Goal: Register for event/course

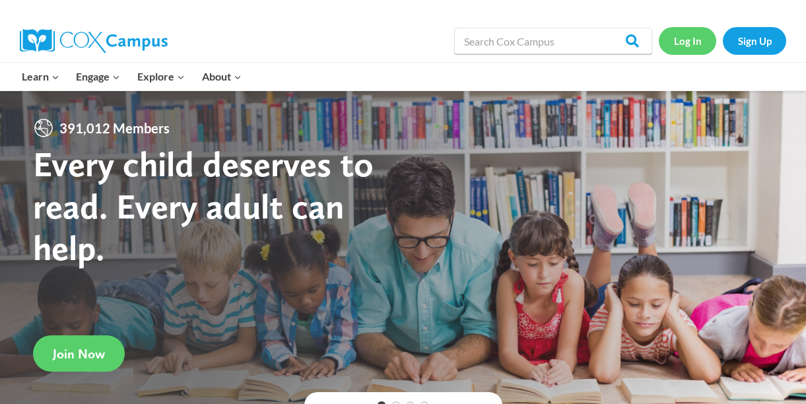
click at [688, 38] on link "Log In" at bounding box center [687, 40] width 57 height 27
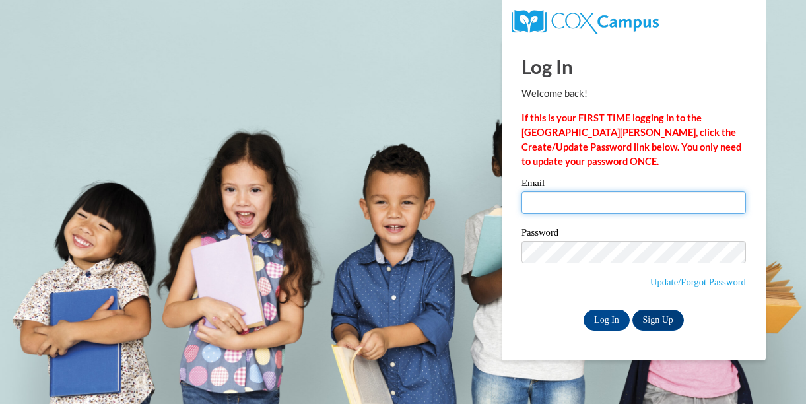
click at [616, 203] on input "Email" at bounding box center [634, 203] width 225 height 22
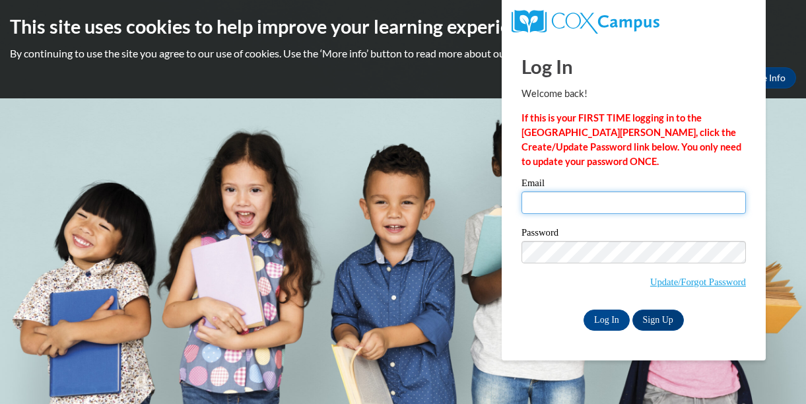
type input "[EMAIL_ADDRESS][DOMAIN_NAME]"
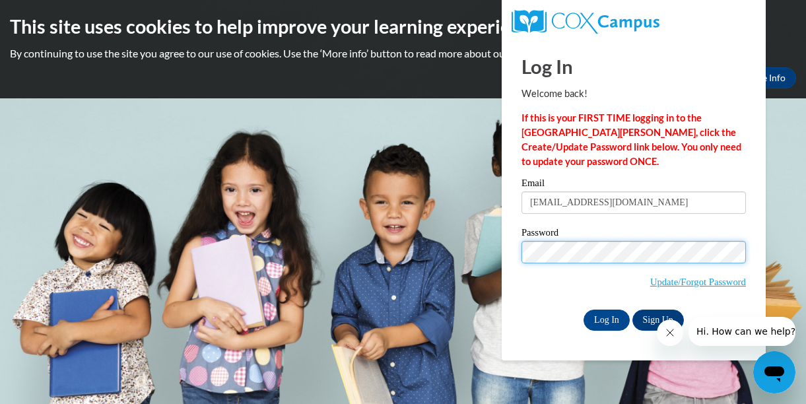
click at [584, 310] on input "Log In" at bounding box center [607, 320] width 46 height 21
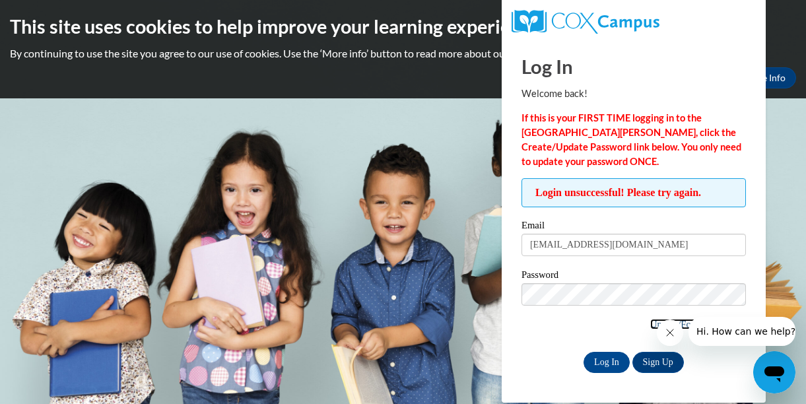
click at [652, 320] on link "Update/Forgot Password" at bounding box center [699, 324] width 96 height 11
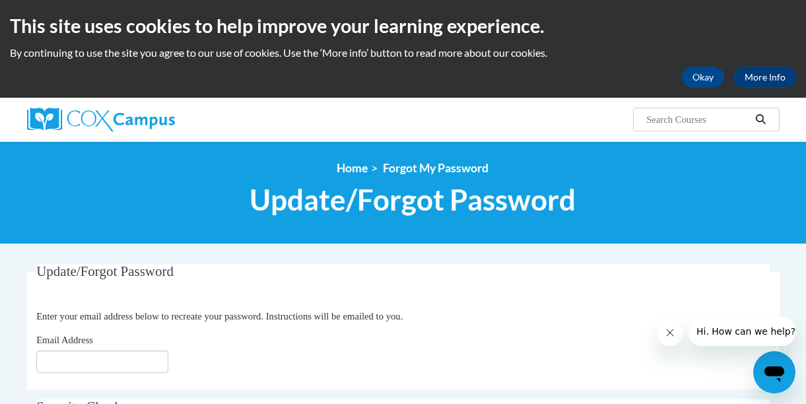
scroll to position [78, 0]
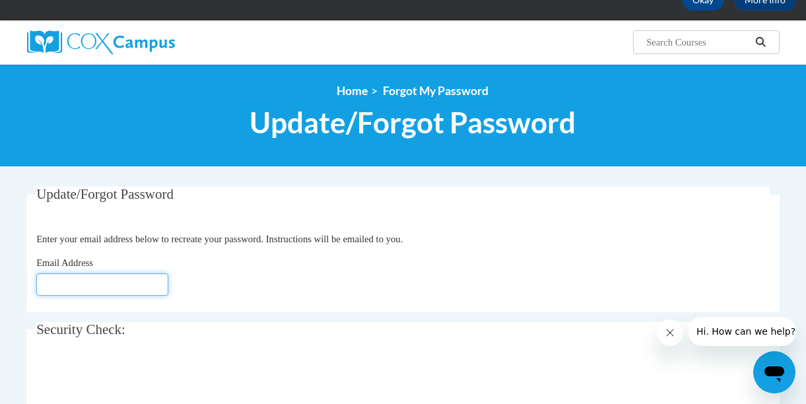
click at [108, 283] on input "Email Address" at bounding box center [102, 284] width 132 height 22
type input "mmcrae@savcds.org"
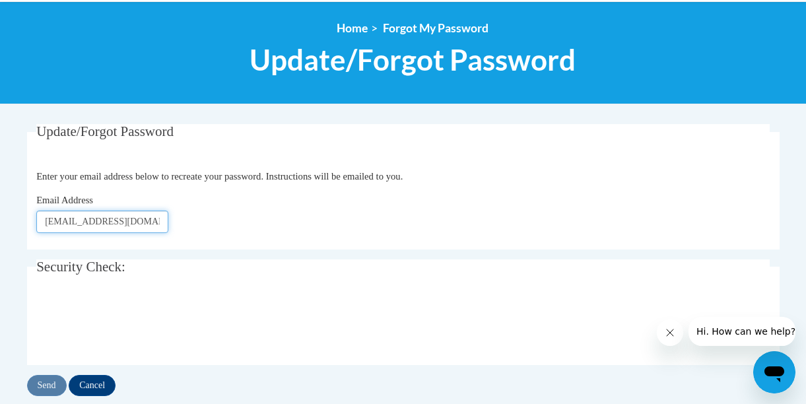
scroll to position [145, 0]
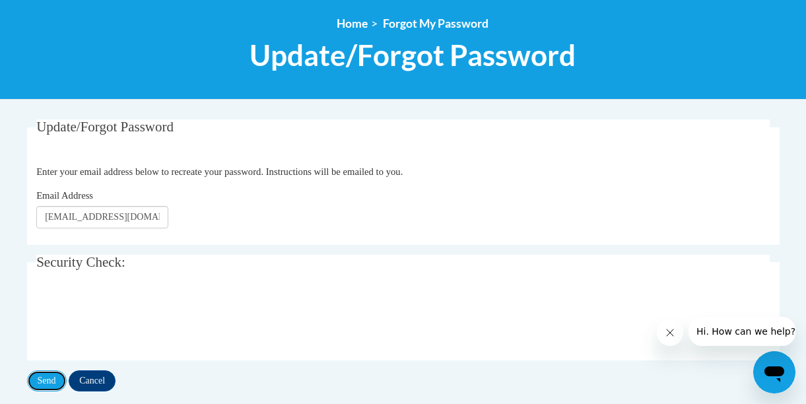
click at [45, 381] on input "Send" at bounding box center [47, 381] width 40 height 21
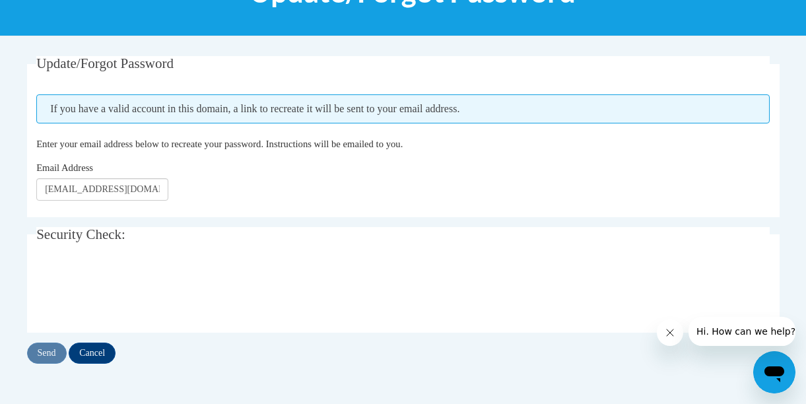
scroll to position [209, 0]
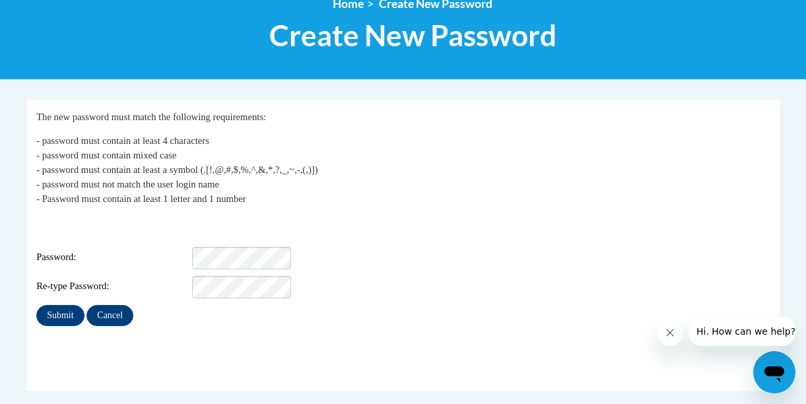
scroll to position [166, 0]
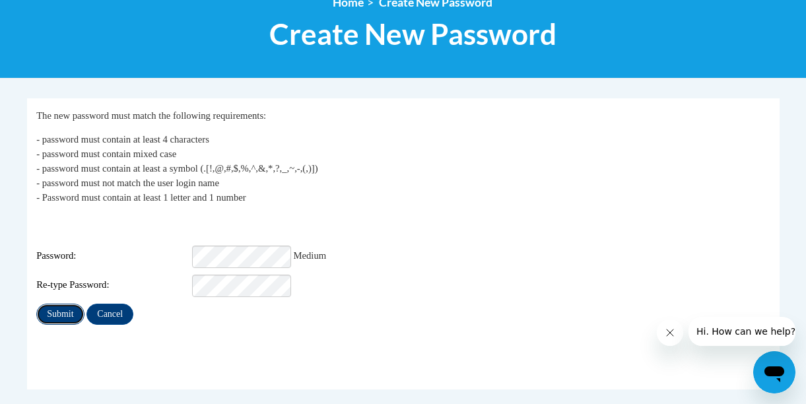
click at [69, 305] on input "Submit" at bounding box center [60, 314] width 48 height 21
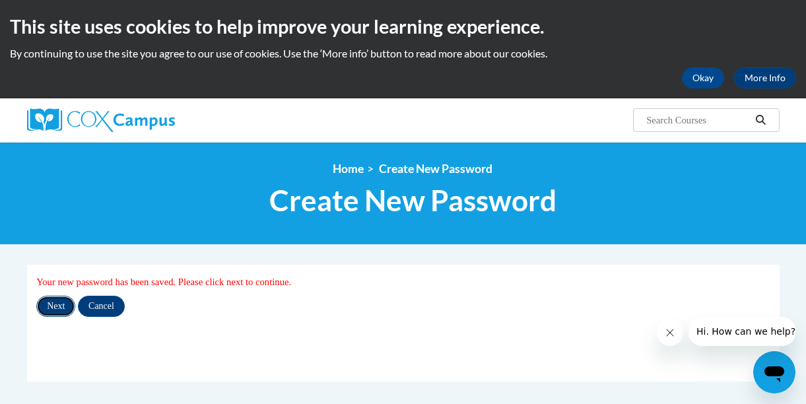
click at [56, 303] on input "Next" at bounding box center [55, 306] width 39 height 21
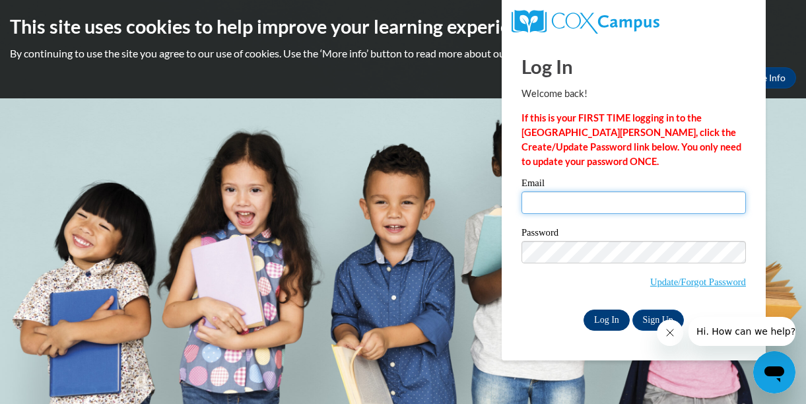
type input "[EMAIL_ADDRESS][DOMAIN_NAME]"
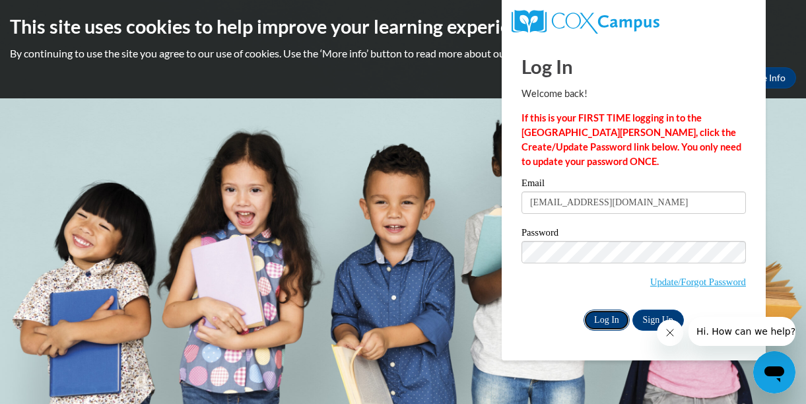
click at [613, 317] on input "Log In" at bounding box center [607, 320] width 46 height 21
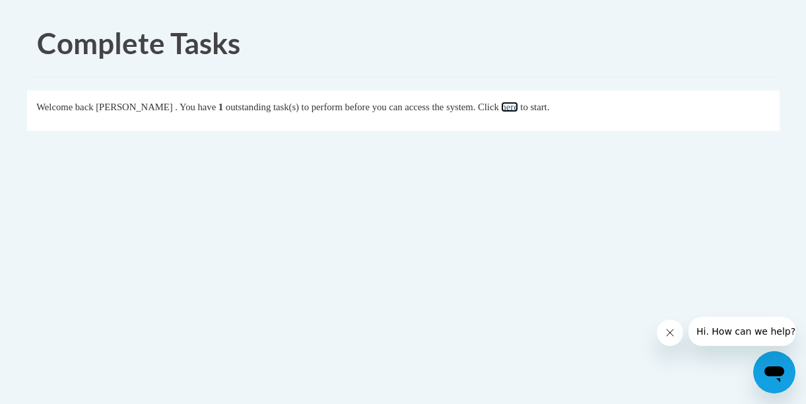
click at [518, 109] on link "here" at bounding box center [509, 107] width 17 height 11
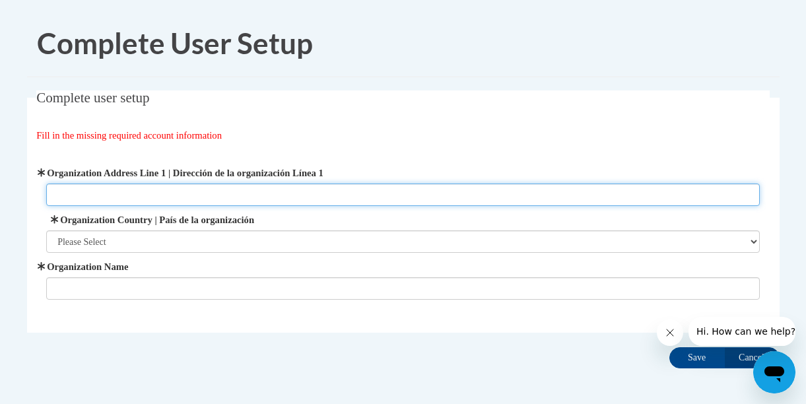
click at [491, 188] on input "Organization Address Line 1 | Dirección de la organización Línea 1" at bounding box center [403, 195] width 714 height 22
type input "[STREET_ADDRESS]"
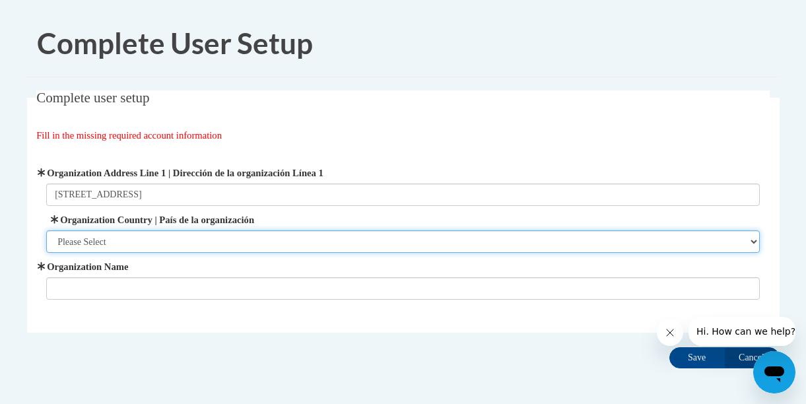
click at [227, 246] on select "Please Select [GEOGRAPHIC_DATA] | [GEOGRAPHIC_DATA] Outside of [GEOGRAPHIC_DATA…" at bounding box center [403, 241] width 714 height 22
select select "ad49bcad-a171-4b2e-b99c-48b446064914"
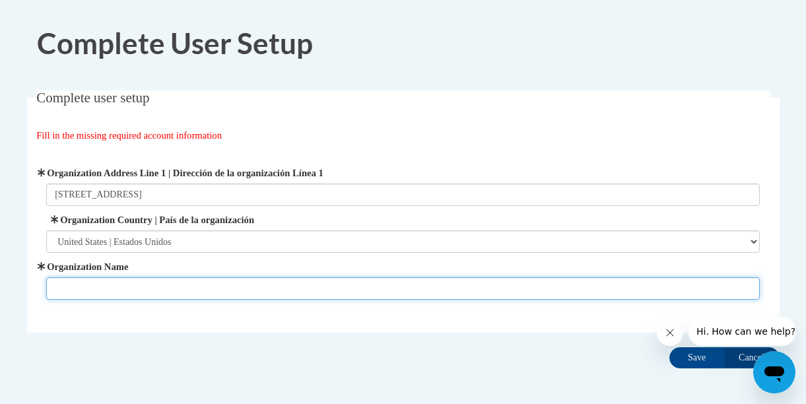
click at [210, 291] on input "Organization Name" at bounding box center [403, 288] width 714 height 22
type input "Little School @ SCDS"
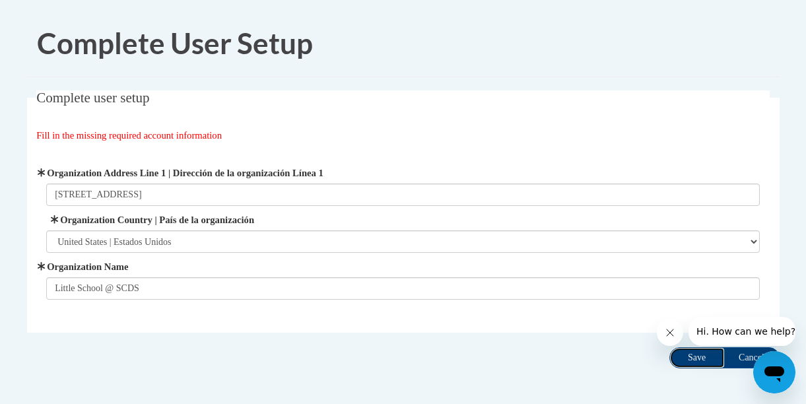
click at [690, 367] on input "Save" at bounding box center [697, 357] width 55 height 21
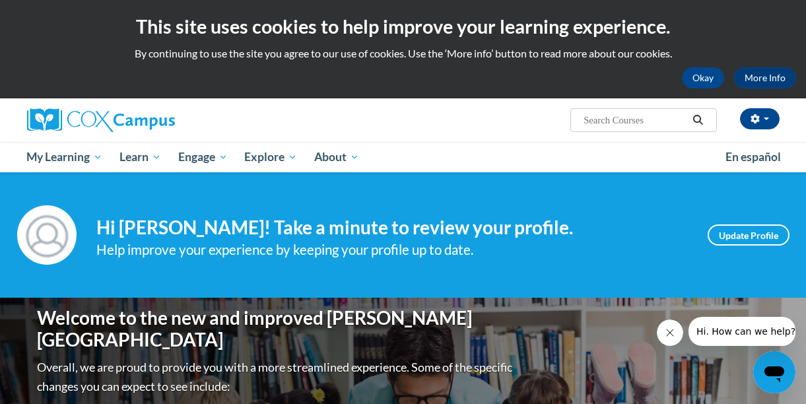
click at [617, 125] on input "Search..." at bounding box center [636, 120] width 106 height 16
type input "oral language"
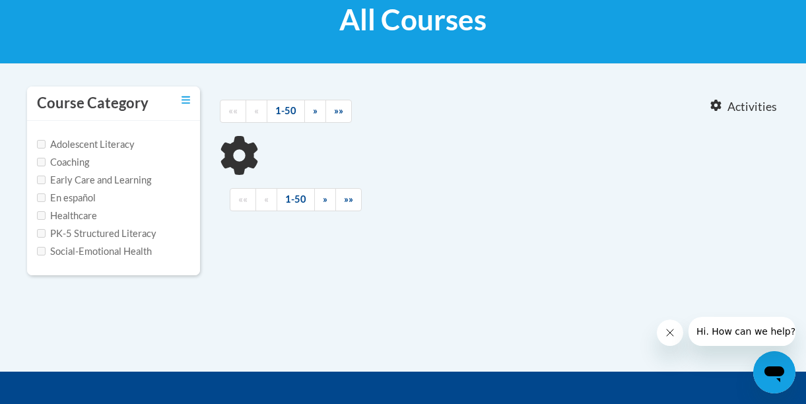
type input "oral language"
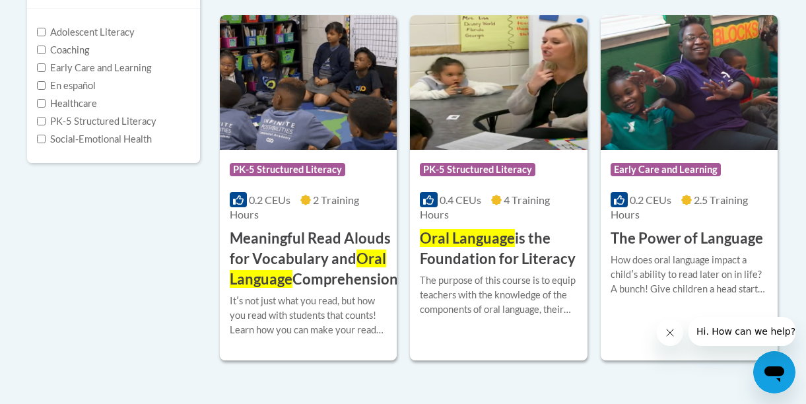
scroll to position [331, 0]
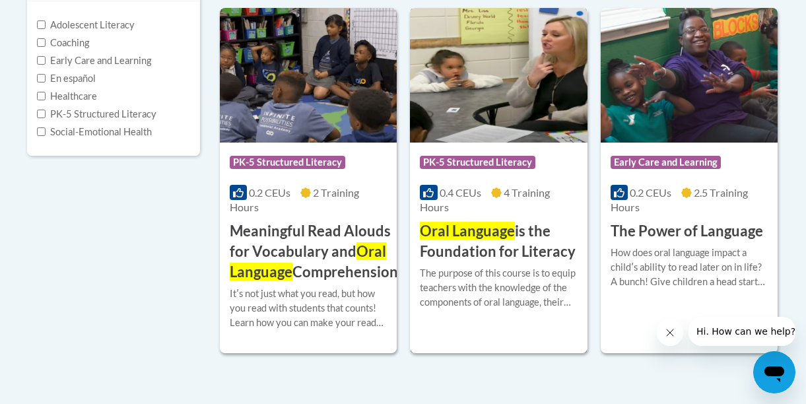
click at [503, 228] on span "Oral Language" at bounding box center [467, 231] width 95 height 18
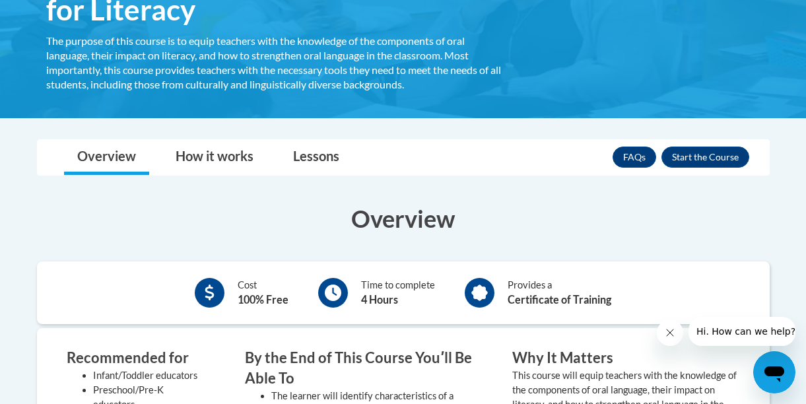
scroll to position [279, 0]
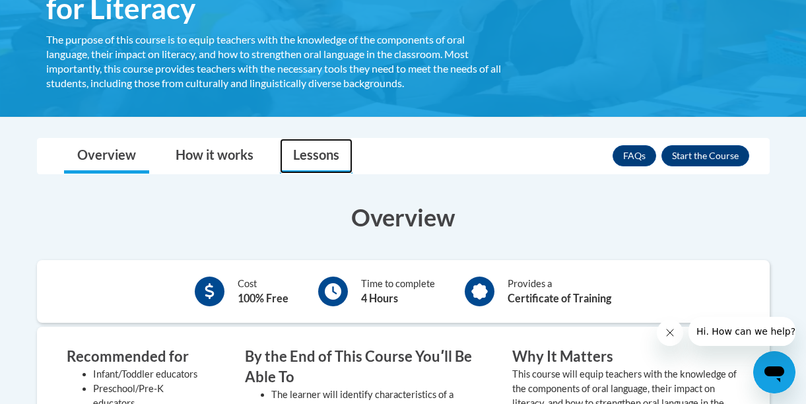
click at [296, 156] on link "Lessons" at bounding box center [316, 156] width 73 height 35
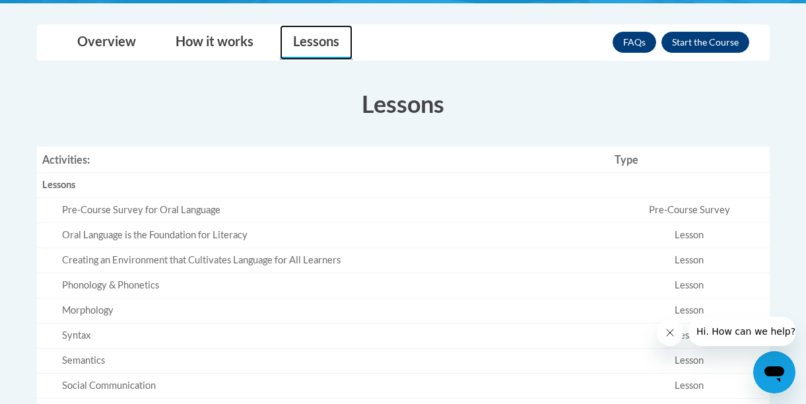
scroll to position [398, 0]
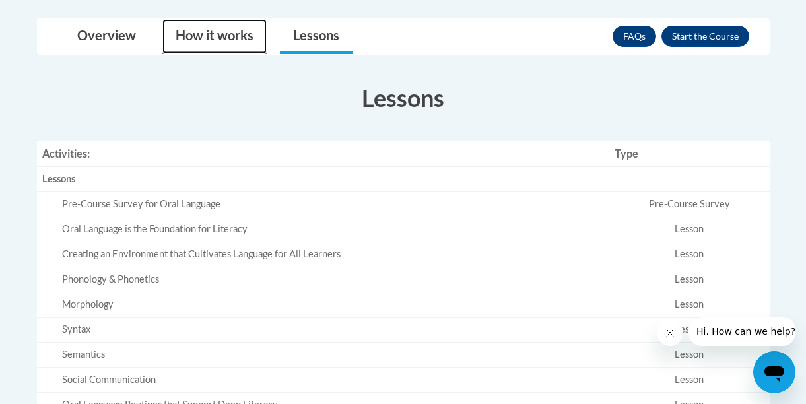
click at [197, 30] on link "How it works" at bounding box center [214, 36] width 104 height 35
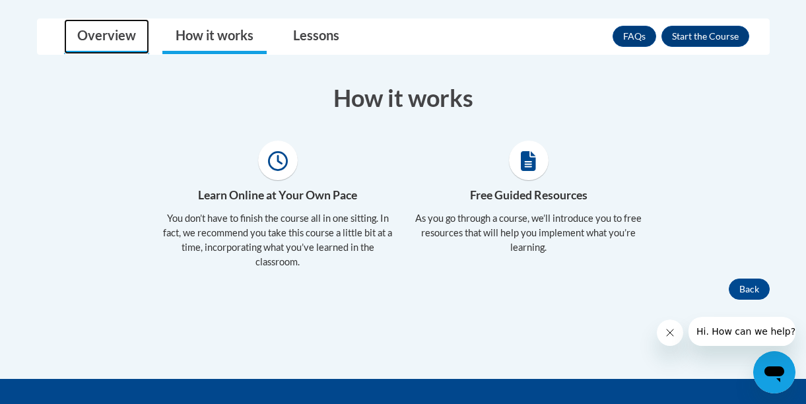
click at [133, 30] on link "Overview" at bounding box center [106, 36] width 85 height 35
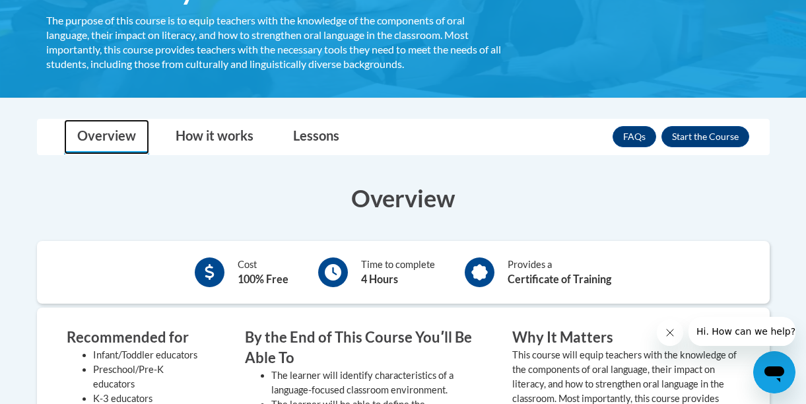
scroll to position [293, 0]
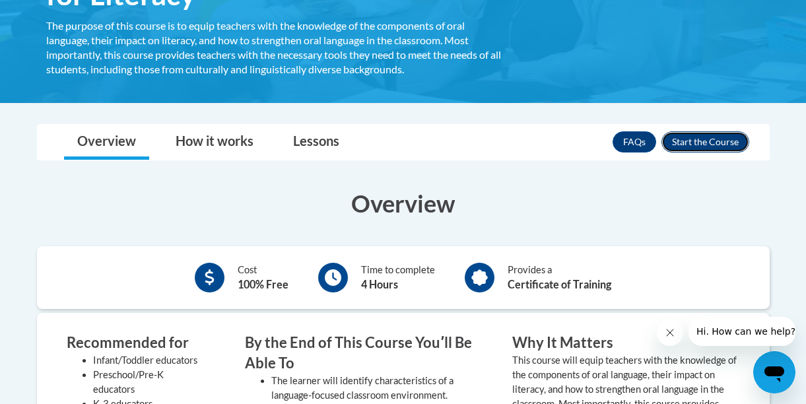
click at [690, 145] on button "Enroll" at bounding box center [706, 141] width 88 height 21
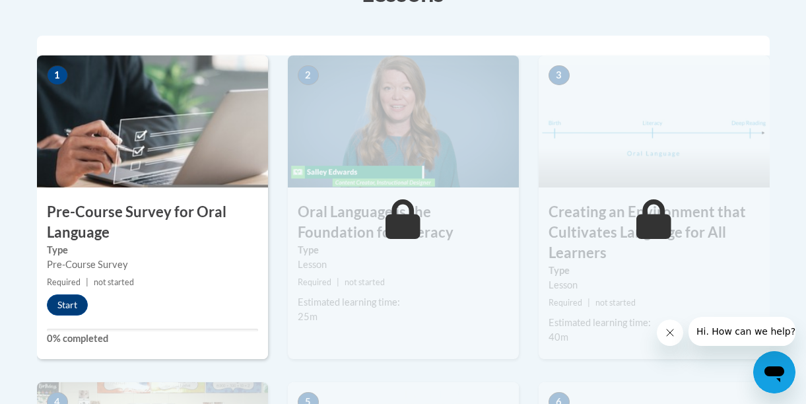
scroll to position [446, 0]
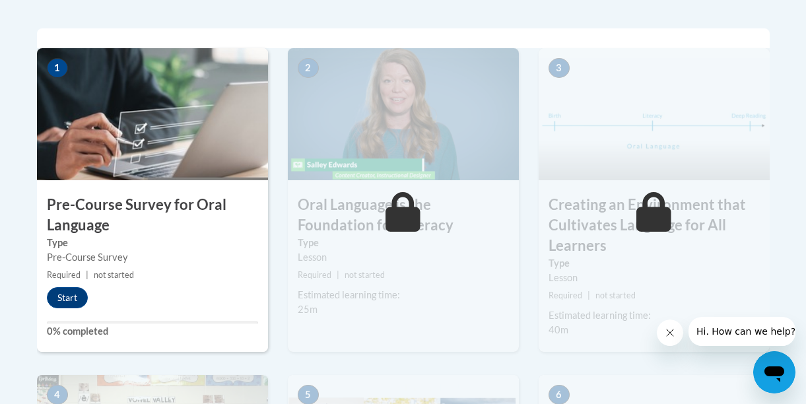
click at [75, 285] on div "1 Pre-Course Survey for Oral Language Type Pre-Course Survey Required | not sta…" at bounding box center [152, 200] width 231 height 304
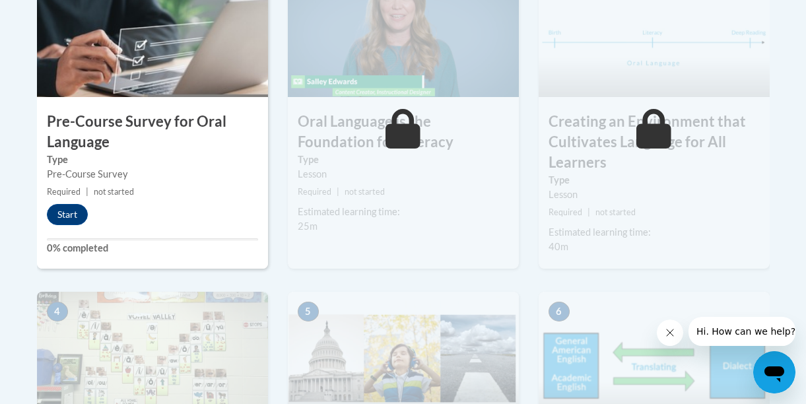
scroll to position [541, 0]
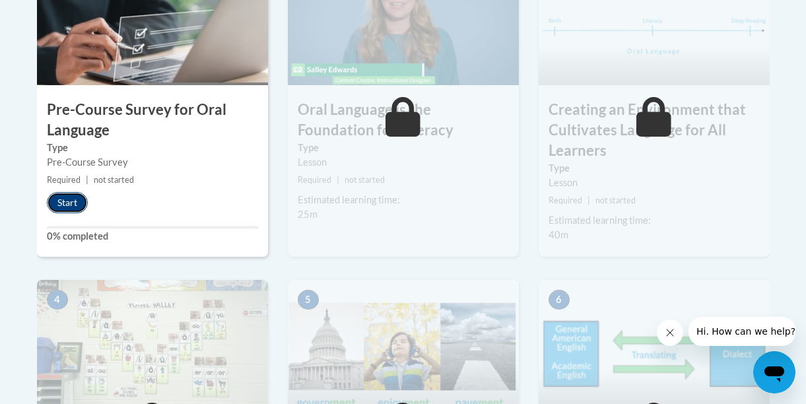
click at [66, 204] on button "Start" at bounding box center [67, 202] width 41 height 21
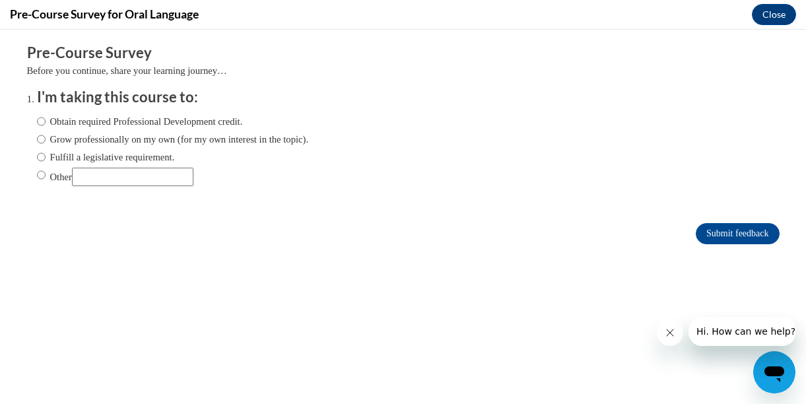
scroll to position [0, 0]
click at [40, 123] on input "Obtain required Professional Development credit." at bounding box center [41, 121] width 9 height 15
radio input "true"
click at [745, 232] on input "Submit feedback" at bounding box center [737, 233] width 83 height 21
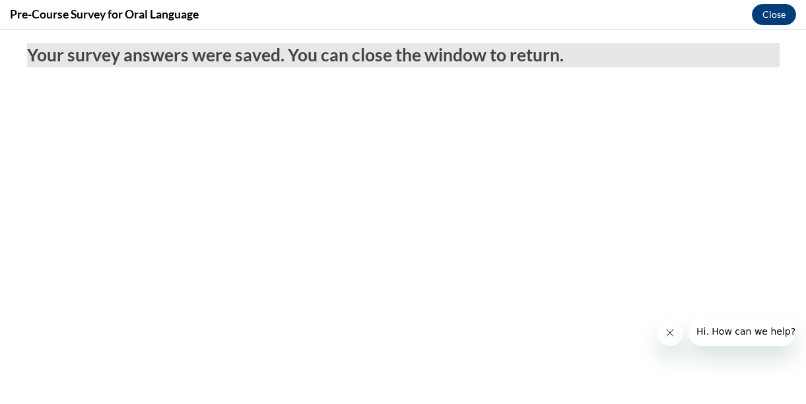
click at [670, 334] on icon "Close message from company" at bounding box center [670, 333] width 7 height 7
click at [762, 15] on button "Close" at bounding box center [774, 14] width 44 height 21
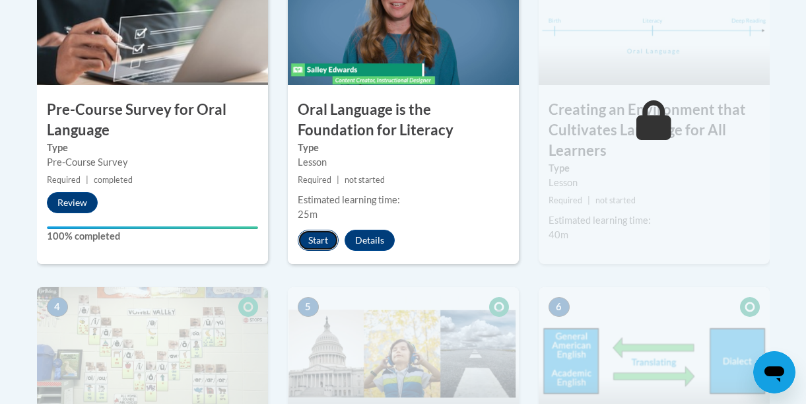
click at [322, 239] on button "Start" at bounding box center [318, 240] width 41 height 21
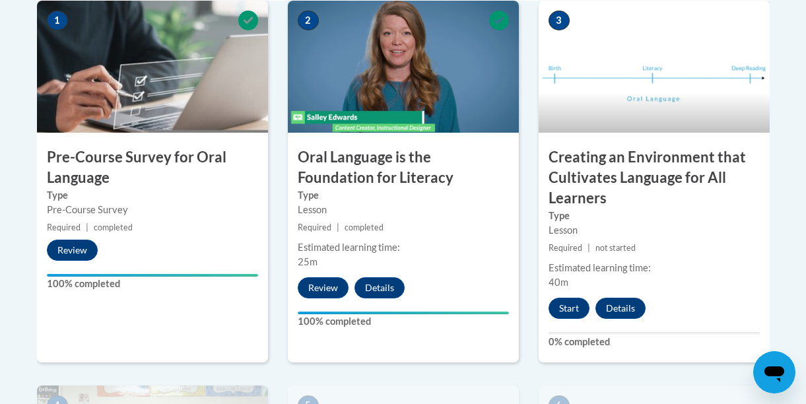
scroll to position [502, 0]
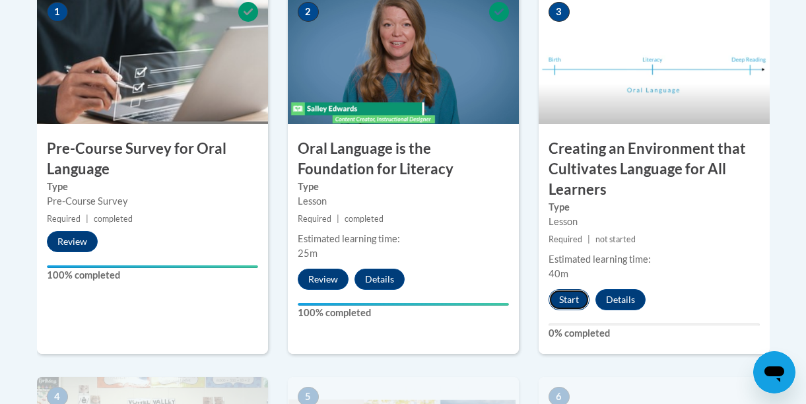
click at [570, 306] on button "Start" at bounding box center [569, 299] width 41 height 21
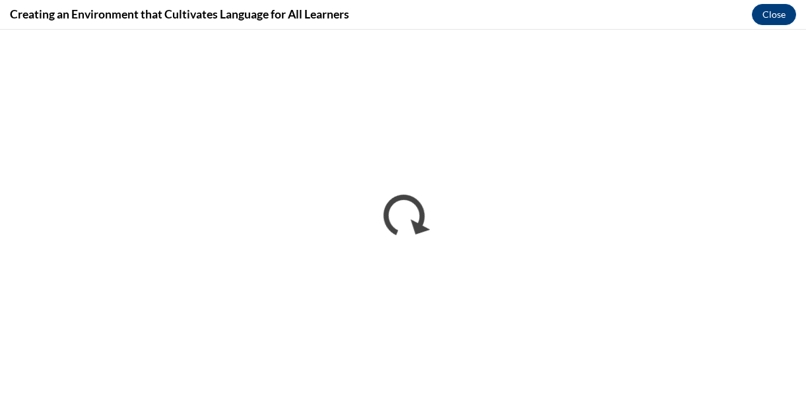
scroll to position [0, 0]
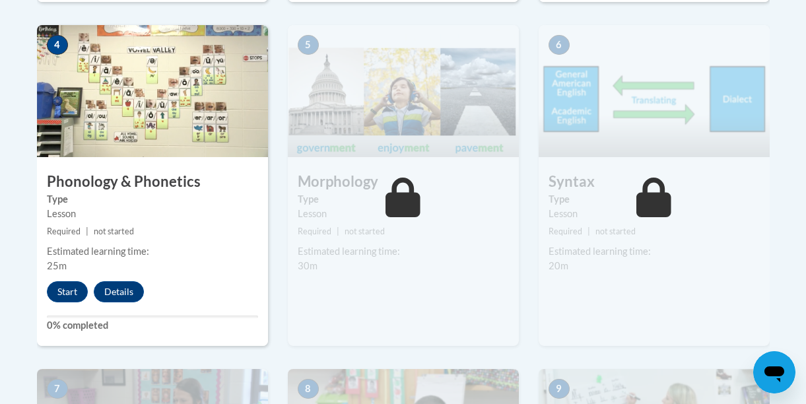
scroll to position [855, 0]
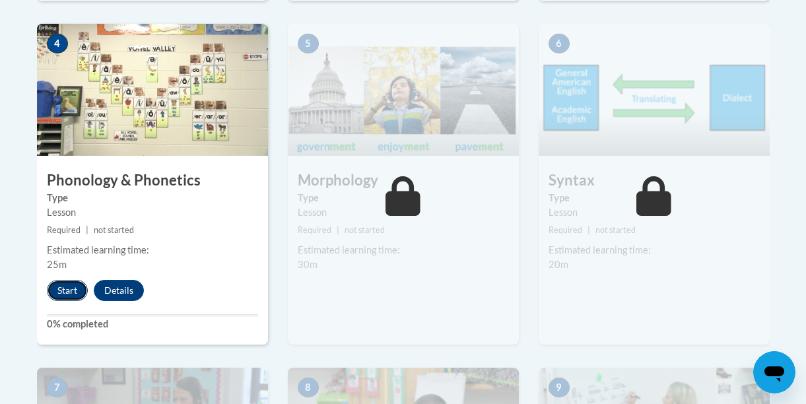
click at [72, 285] on button "Start" at bounding box center [67, 290] width 41 height 21
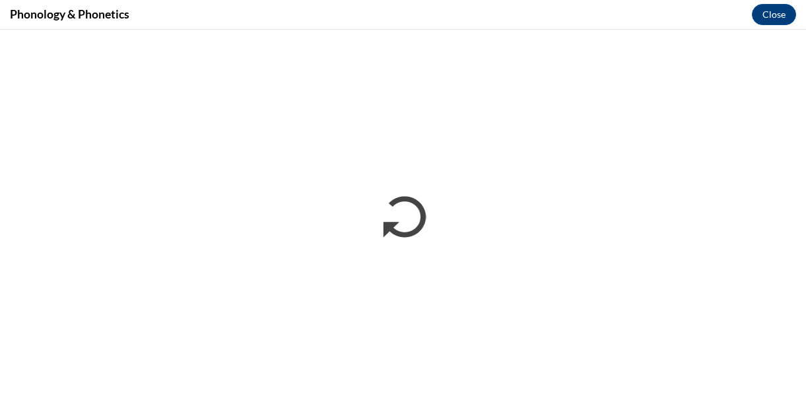
scroll to position [0, 0]
click at [778, 20] on button "Close" at bounding box center [774, 14] width 44 height 21
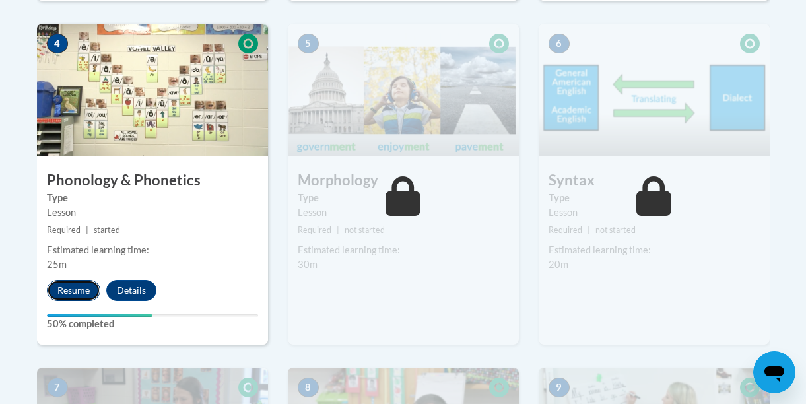
click at [56, 295] on button "Resume" at bounding box center [73, 290] width 53 height 21
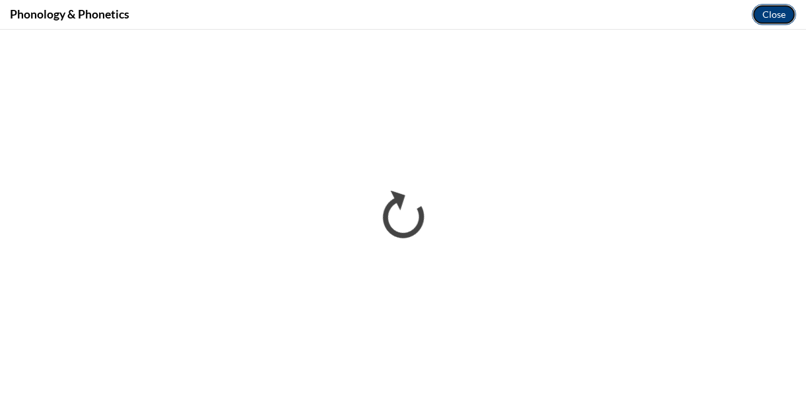
click at [771, 15] on button "Close" at bounding box center [774, 14] width 44 height 21
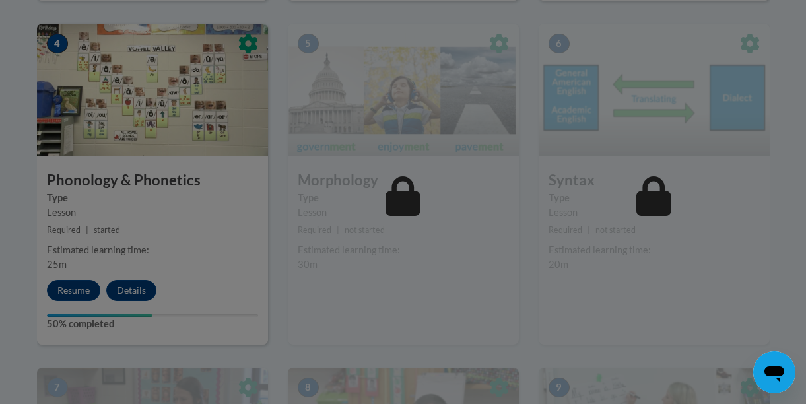
click at [69, 293] on div at bounding box center [403, 202] width 806 height 404
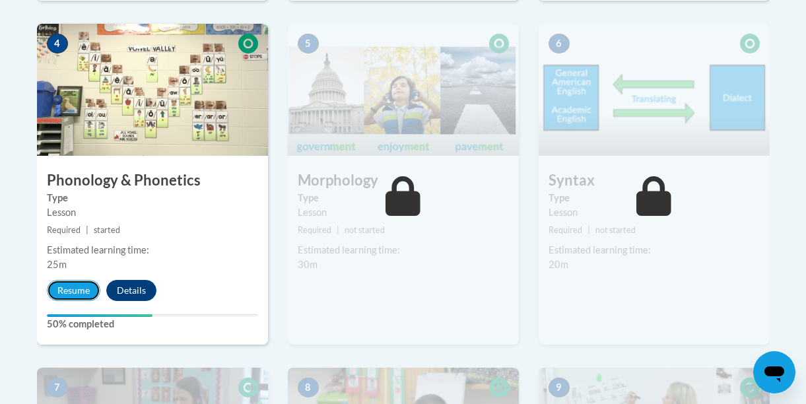
click at [69, 293] on button "Resume" at bounding box center [73, 290] width 53 height 21
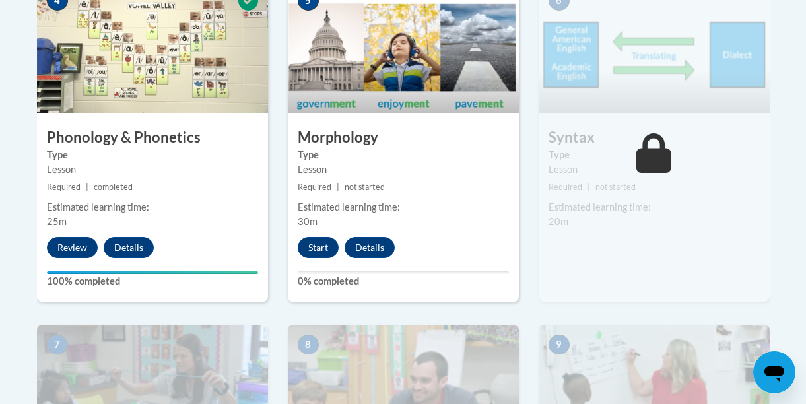
scroll to position [900, 0]
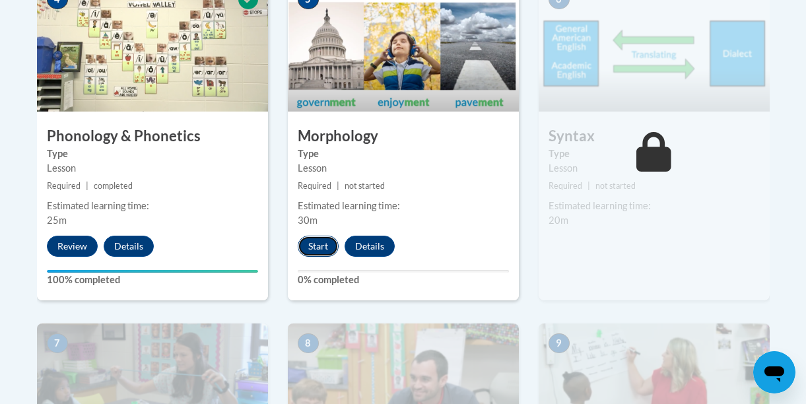
click at [317, 250] on button "Start" at bounding box center [318, 246] width 41 height 21
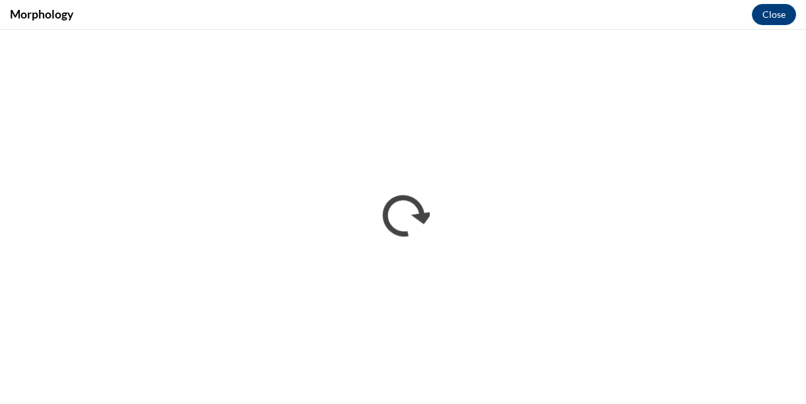
scroll to position [0, 0]
